Goal: Task Accomplishment & Management: Manage account settings

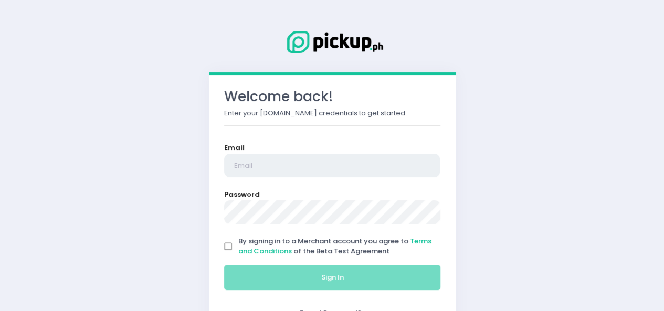
click at [284, 173] on input "email" at bounding box center [332, 166] width 216 height 24
type input "[EMAIL_ADDRESS][DOMAIN_NAME]"
click at [236, 243] on input "By signing in to a Merchant account you agree to Terms and Conditions of the Be…" at bounding box center [229, 247] width 20 height 20
checkbox input "true"
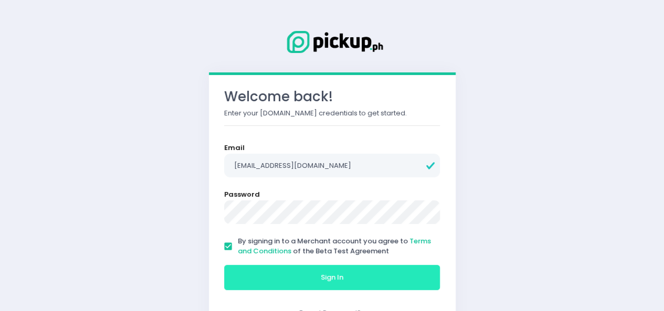
click at [251, 284] on button "Sign In" at bounding box center [332, 277] width 216 height 25
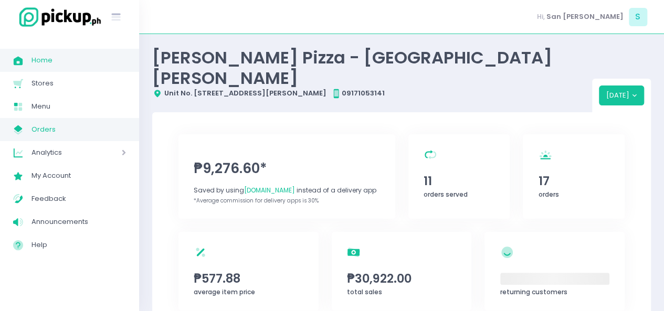
click at [78, 120] on link "My Store Created with Sketch. Orders" at bounding box center [69, 129] width 139 height 23
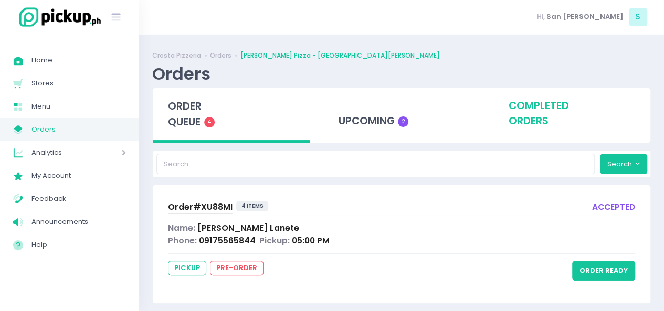
click at [497, 117] on div "completed orders" at bounding box center [572, 113] width 157 height 51
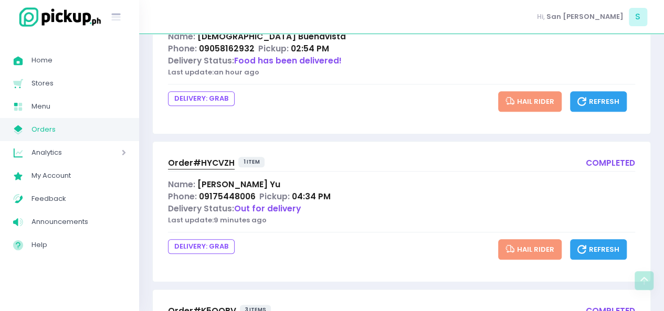
scroll to position [479, 0]
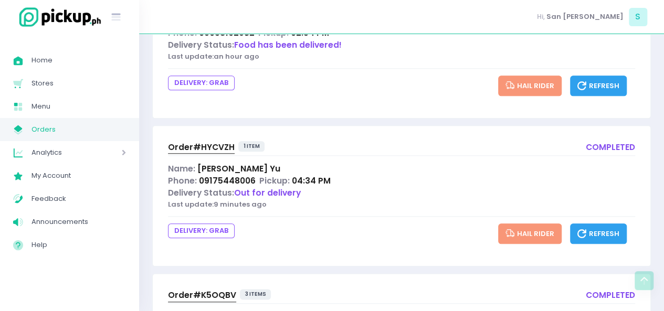
click at [195, 142] on span "Order# HYCVZH" at bounding box center [201, 147] width 67 height 11
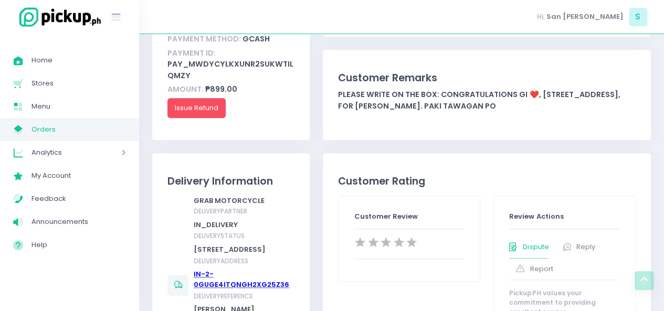
scroll to position [398, 0]
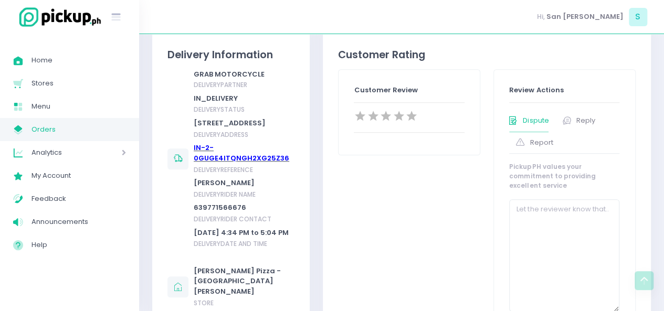
click at [201, 163] on link "IN-2-0GUGE4ITQNGH2XG25Z36" at bounding box center [242, 153] width 96 height 20
